Goal: Transaction & Acquisition: Subscribe to service/newsletter

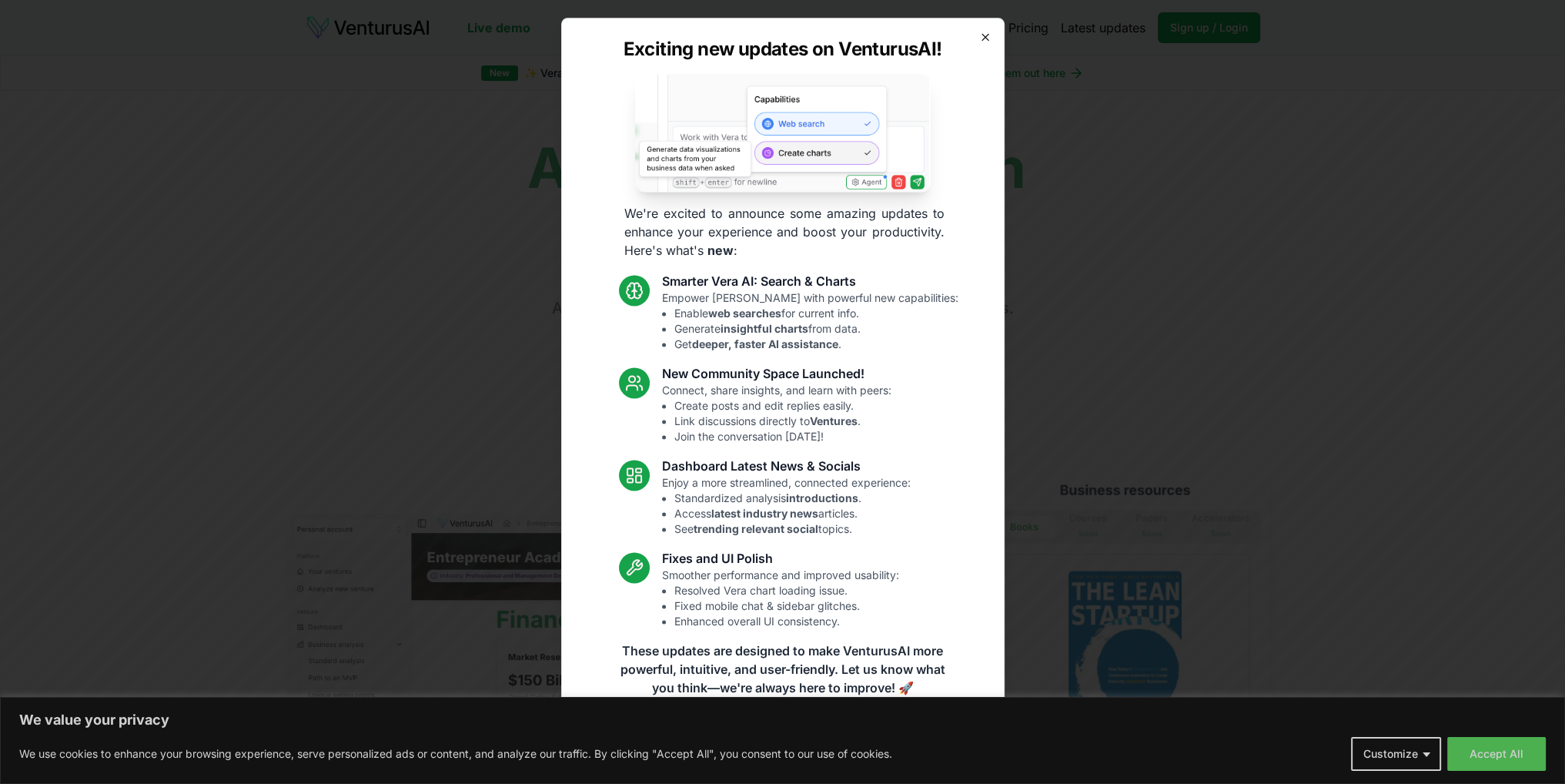
click at [989, 38] on icon "button" at bounding box center [985, 36] width 13 height 13
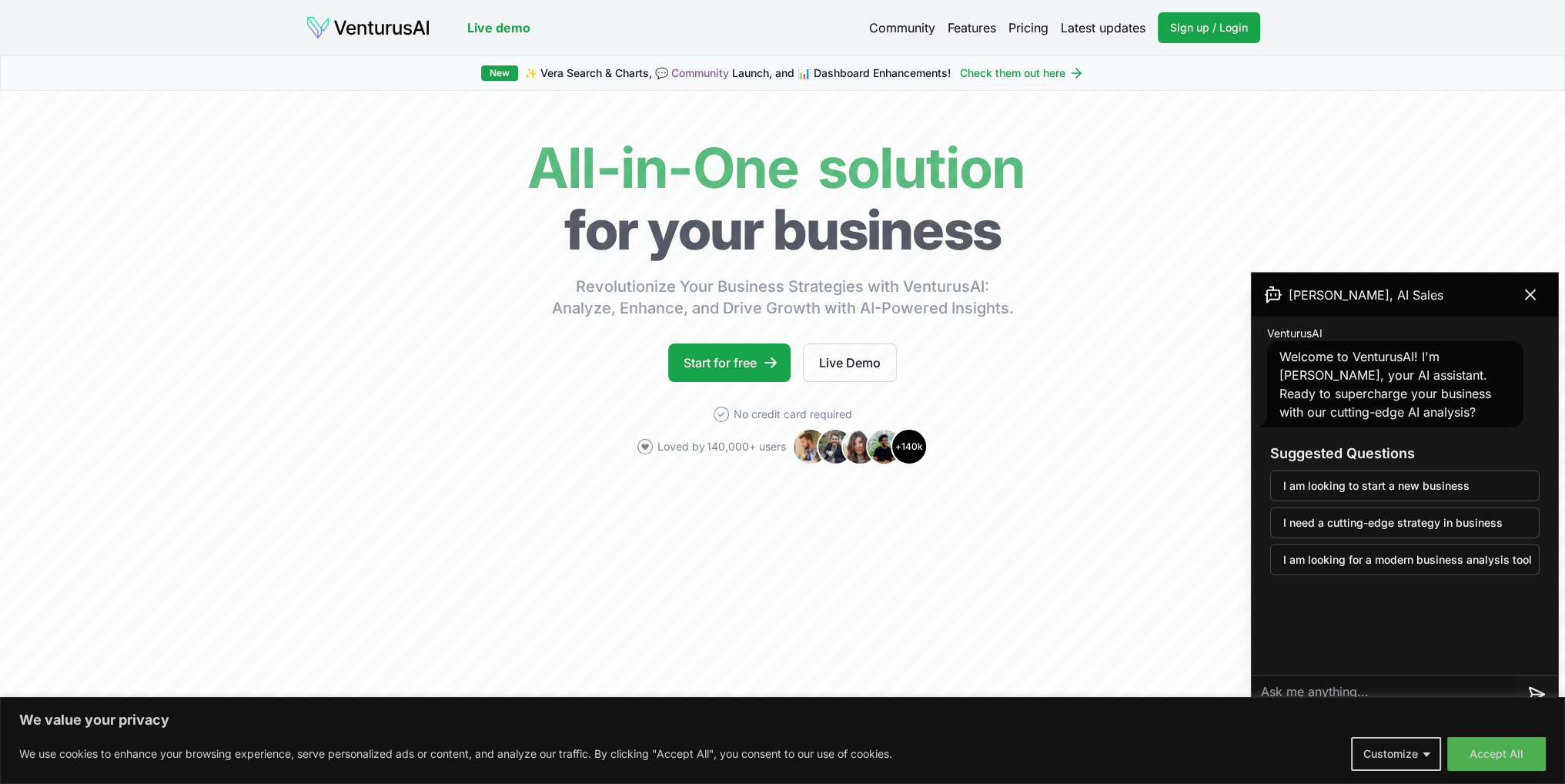
click at [1023, 29] on link "Pricing" at bounding box center [1028, 28] width 40 height 19
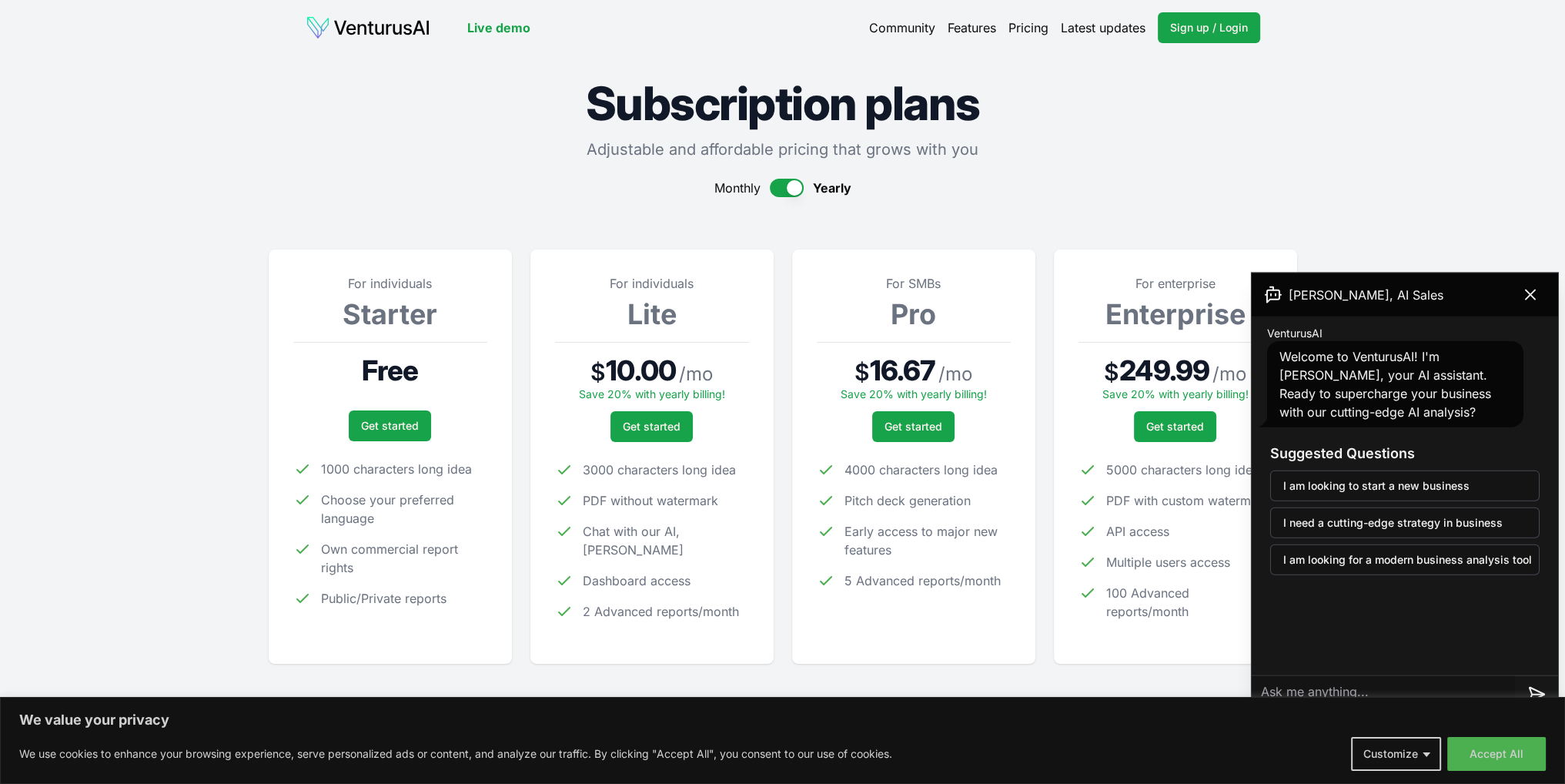
click at [408, 33] on img at bounding box center [367, 27] width 125 height 25
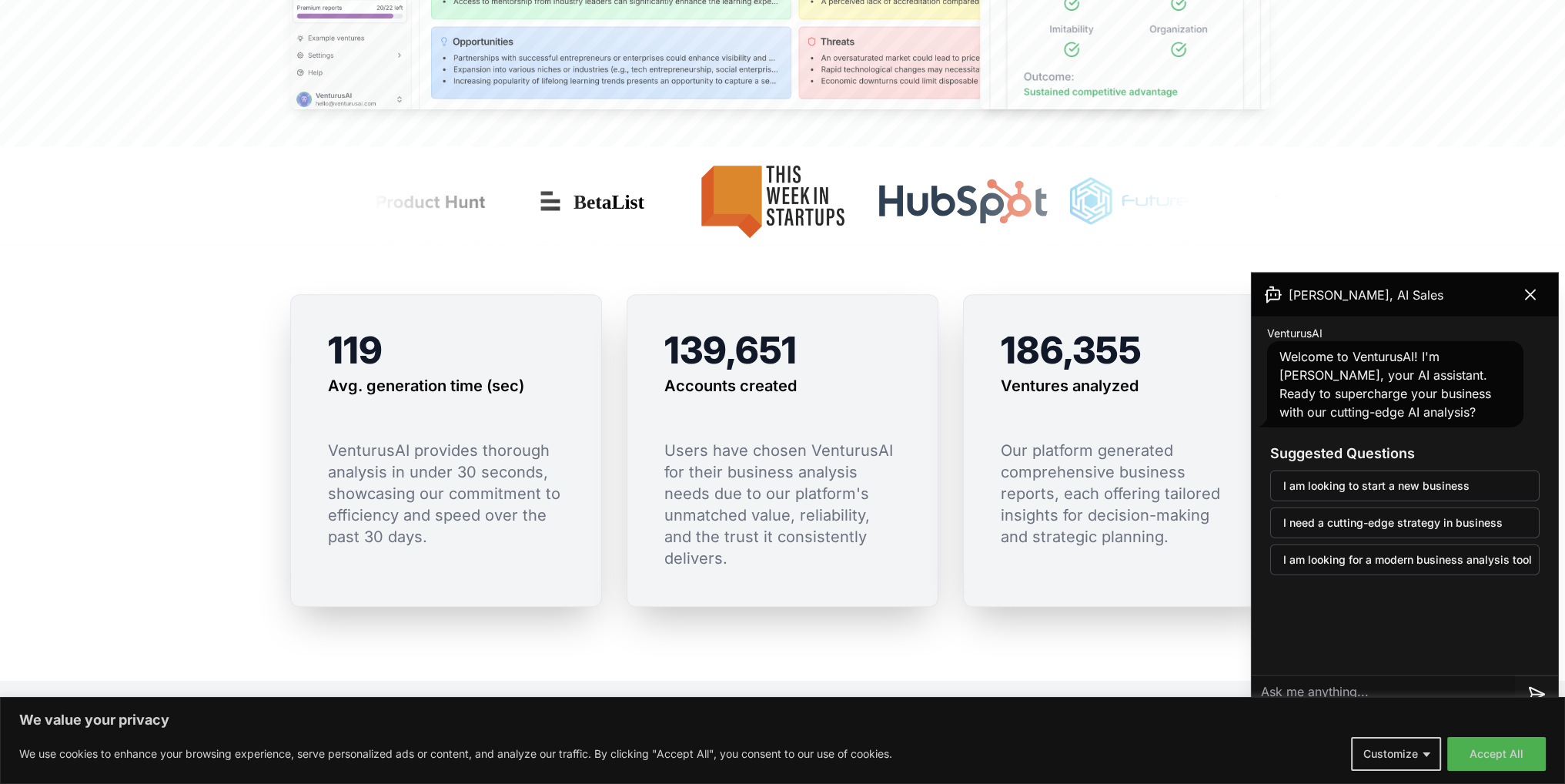
scroll to position [1000, 0]
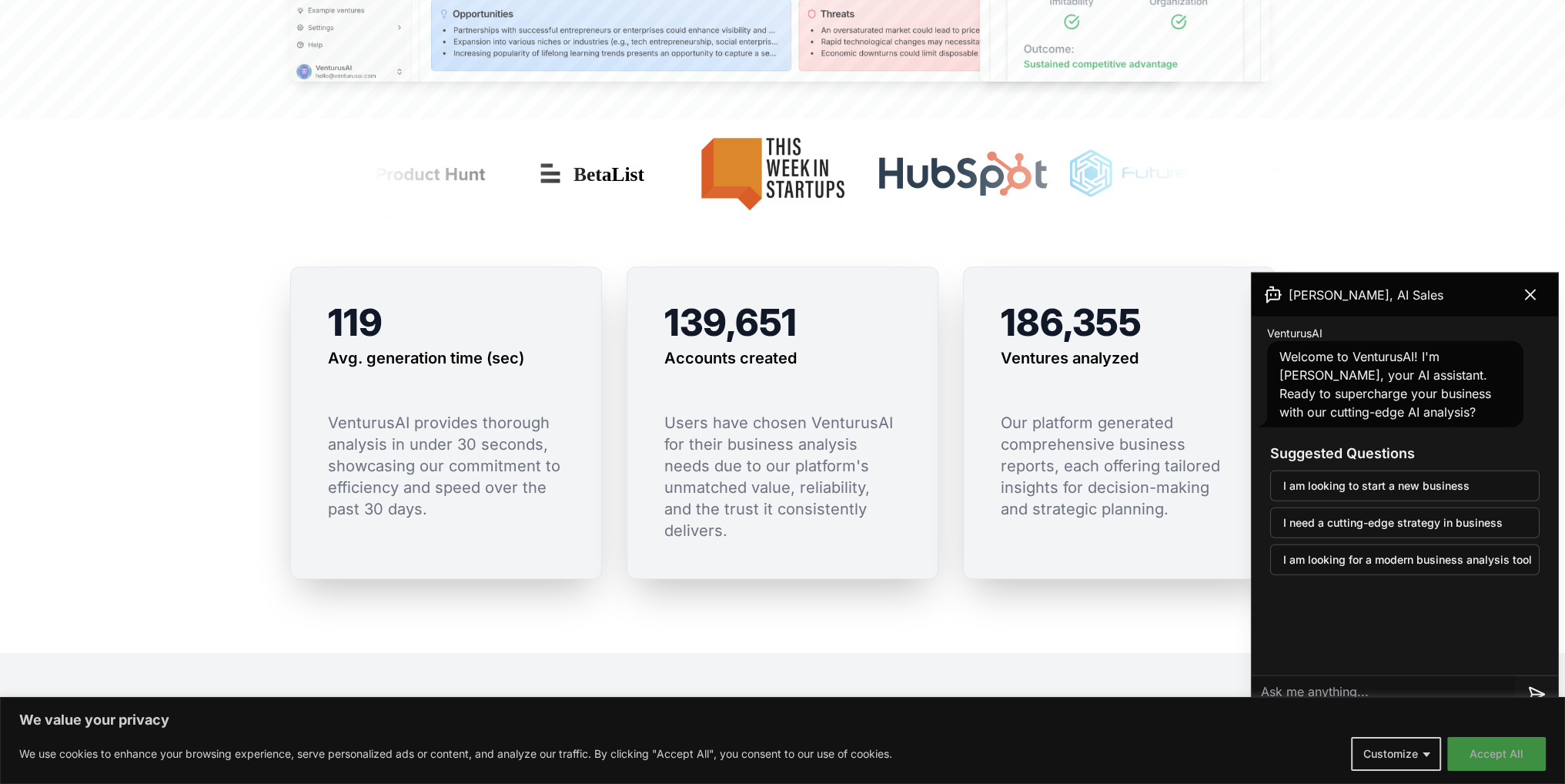
click at [1487, 752] on button "Accept All" at bounding box center [1497, 753] width 98 height 34
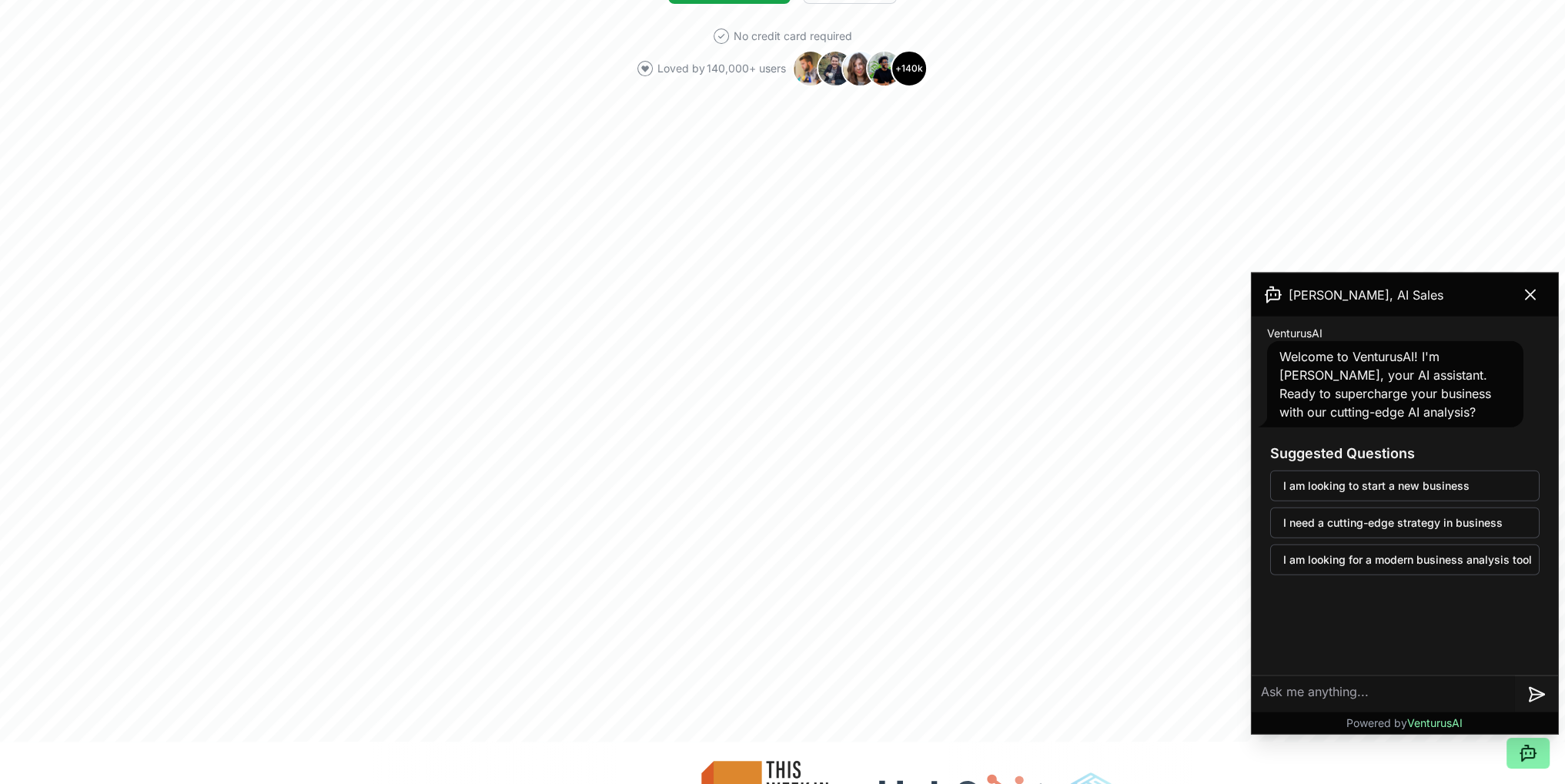
scroll to position [154, 0]
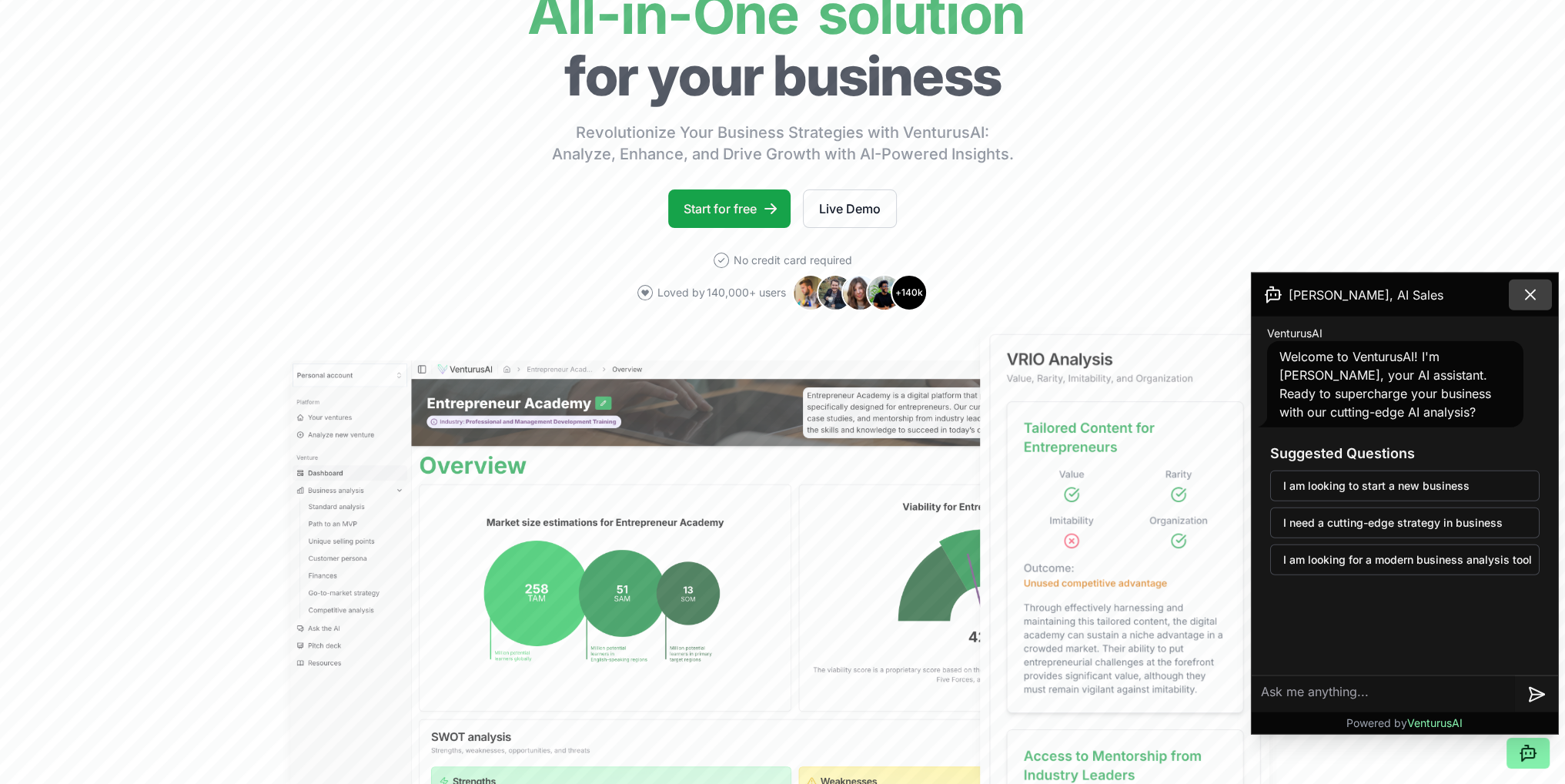
click at [1534, 294] on icon at bounding box center [1531, 295] width 19 height 19
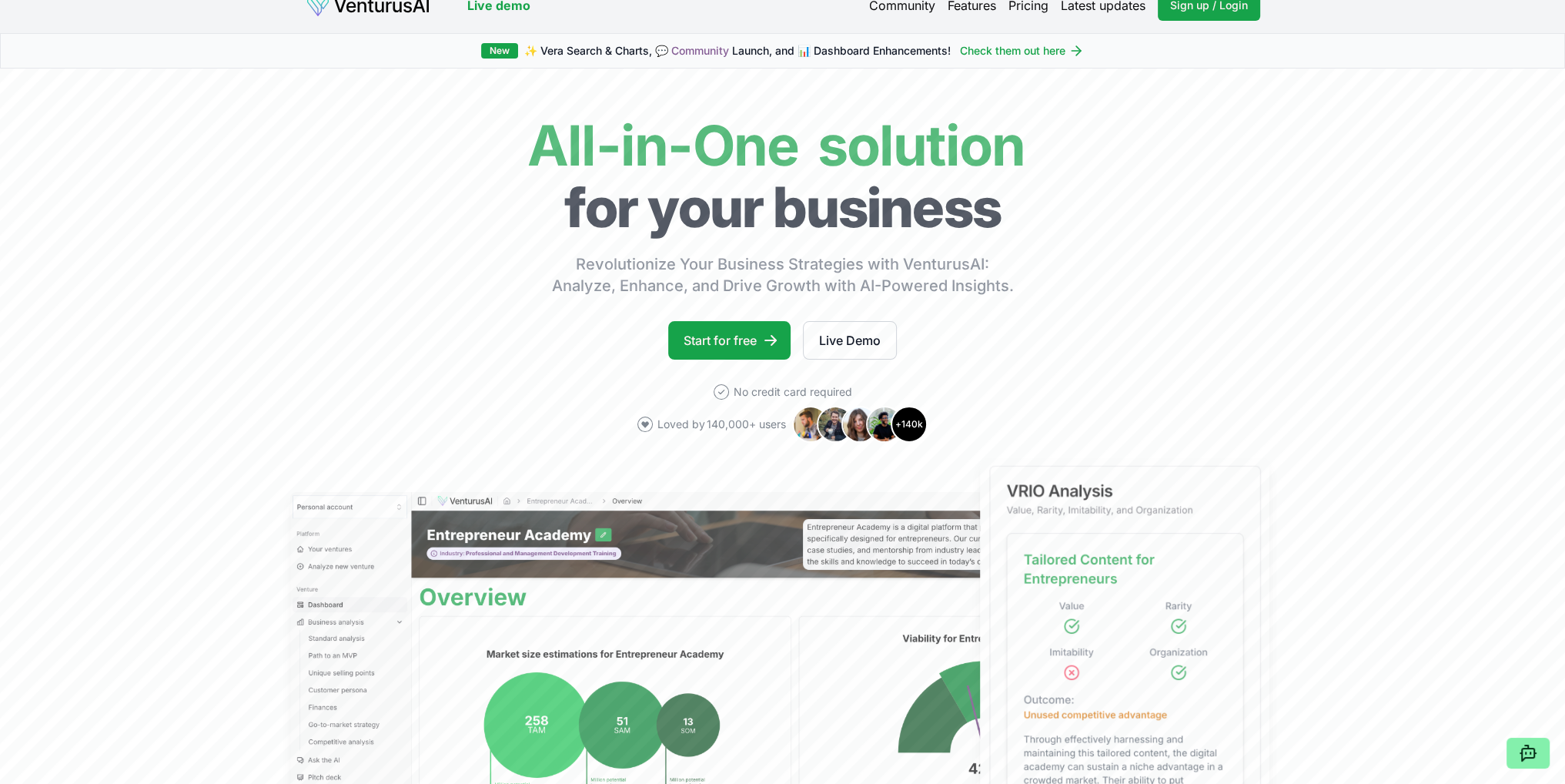
scroll to position [0, 0]
